Goal: Task Accomplishment & Management: Use online tool/utility

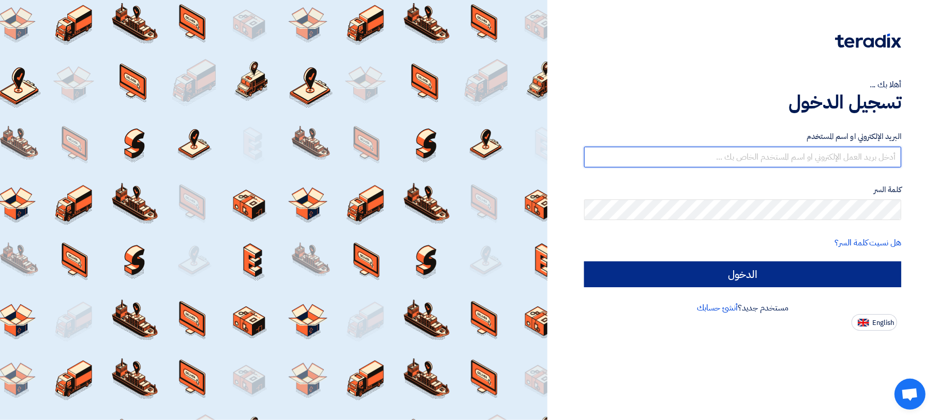
type input "[EMAIL_ADDRESS][DOMAIN_NAME]"
click at [657, 263] on input "الدخول" at bounding box center [742, 275] width 317 height 26
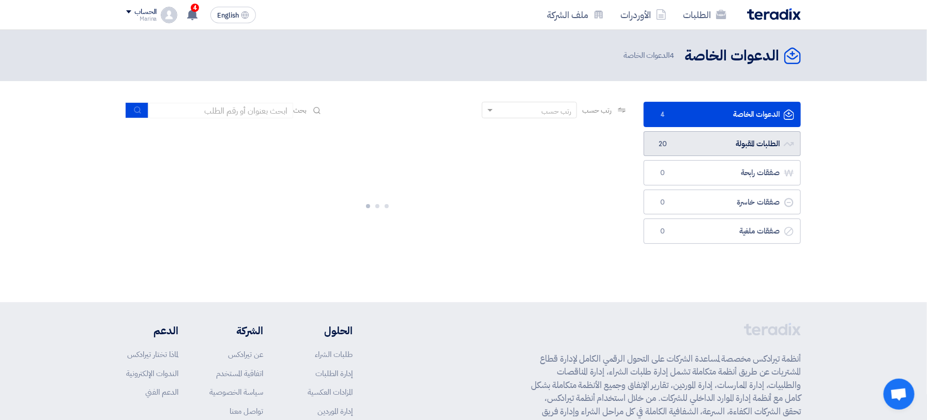
click at [655, 143] on link "الطلبات المقبولة الطلبات المقبولة 20" at bounding box center [722, 143] width 157 height 25
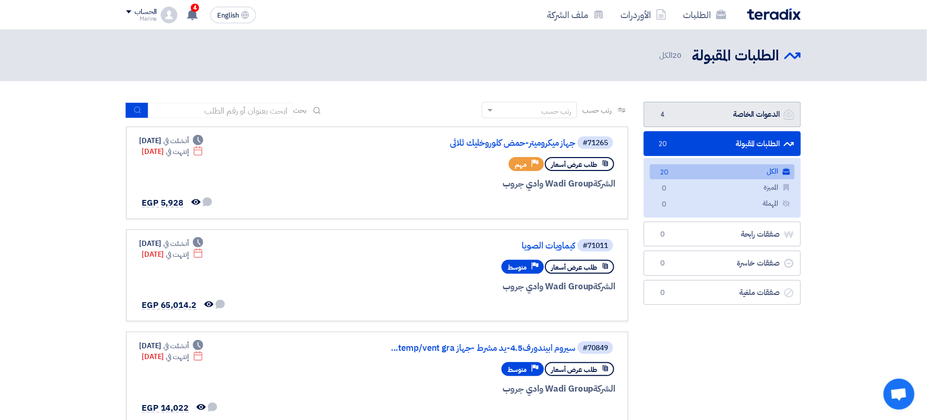
click at [739, 113] on link "الدعوات الخاصة الدعوات الخاصة 4" at bounding box center [722, 114] width 157 height 25
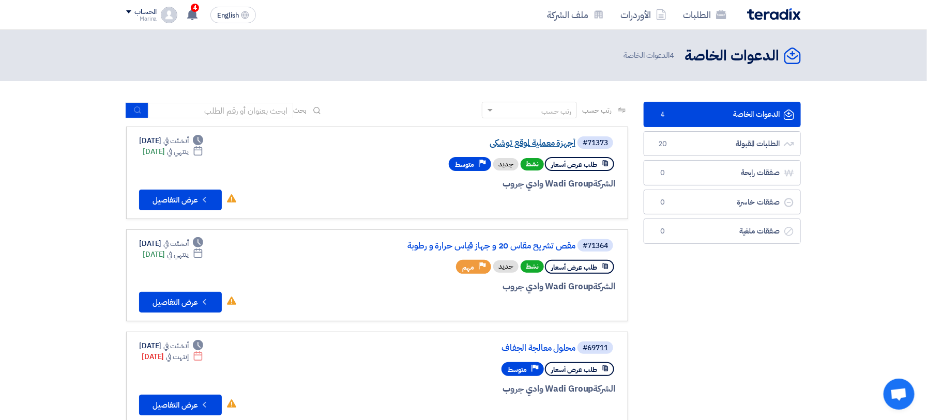
click at [512, 143] on link "أجهزة معملية لموقع توشكى" at bounding box center [472, 143] width 207 height 9
